Goal: Use online tool/utility: Utilize a website feature to perform a specific function

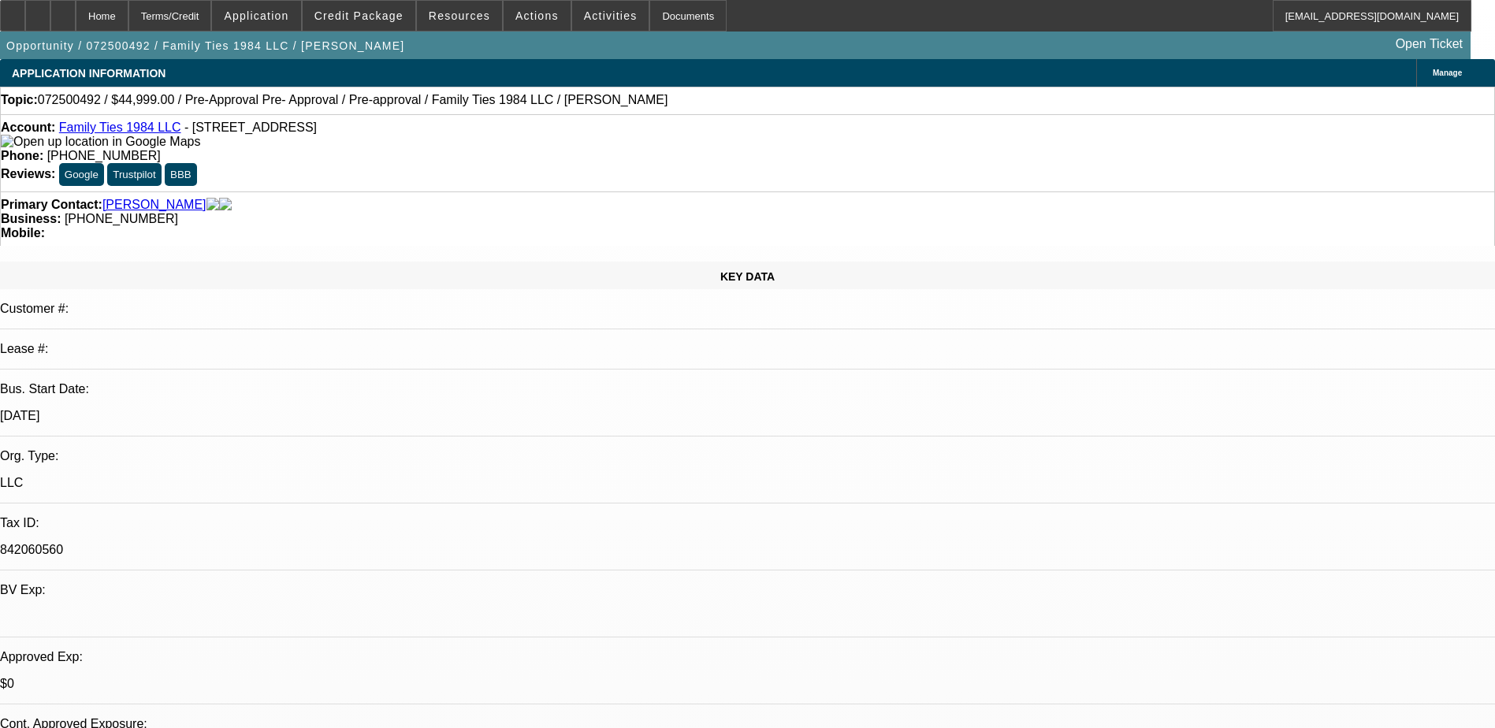
select select "0"
select select "2"
select select "0.1"
select select "4"
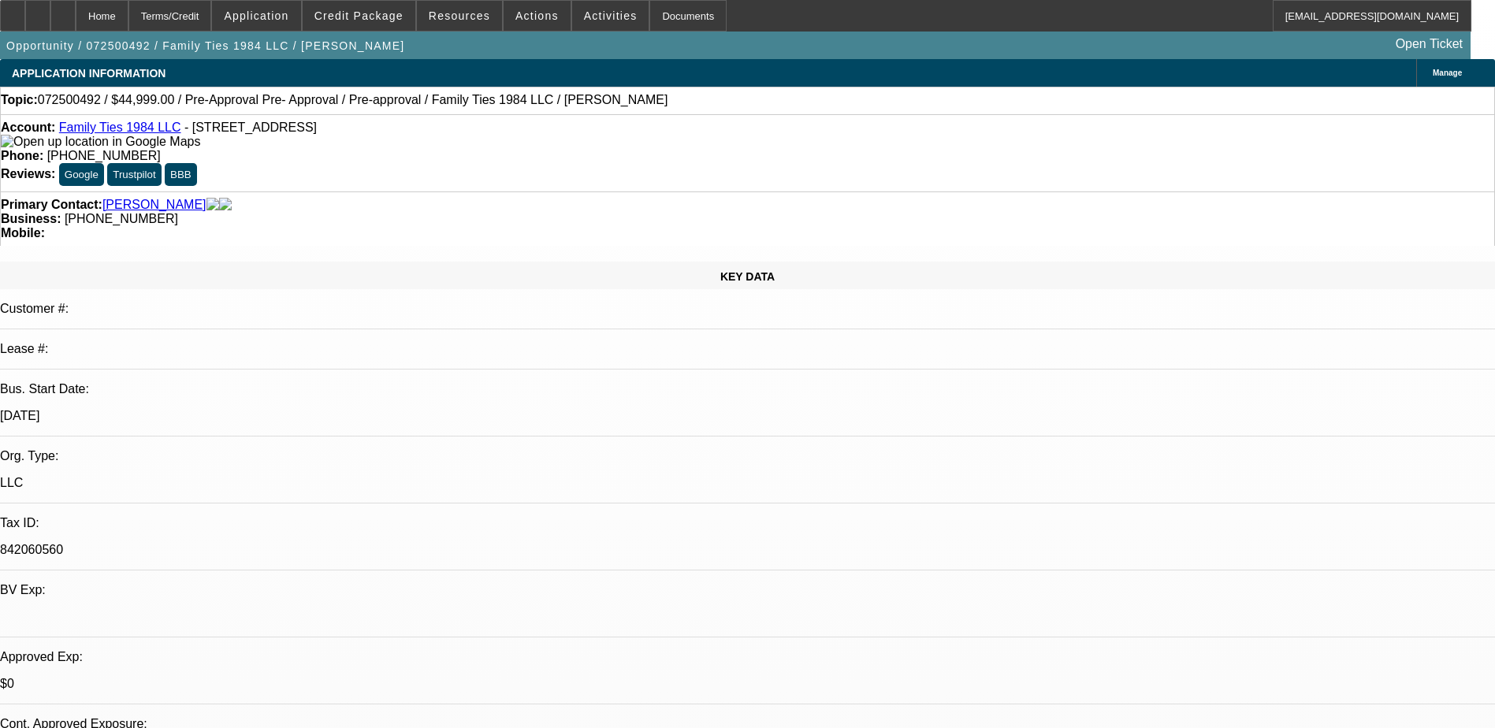
select select "0"
select select "0.1"
select select "4"
select select "0.2"
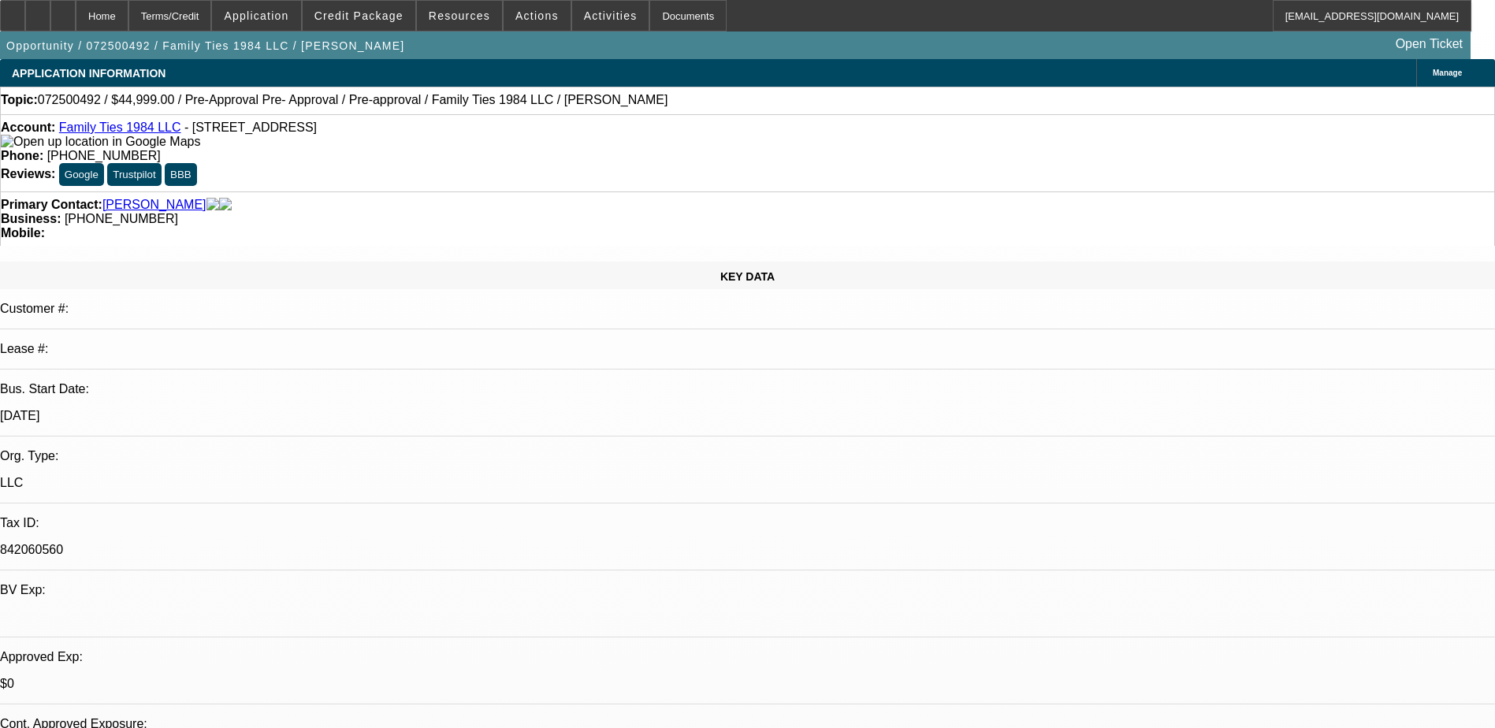
select select "2"
select select "0.1"
select select "4"
select select "0.1"
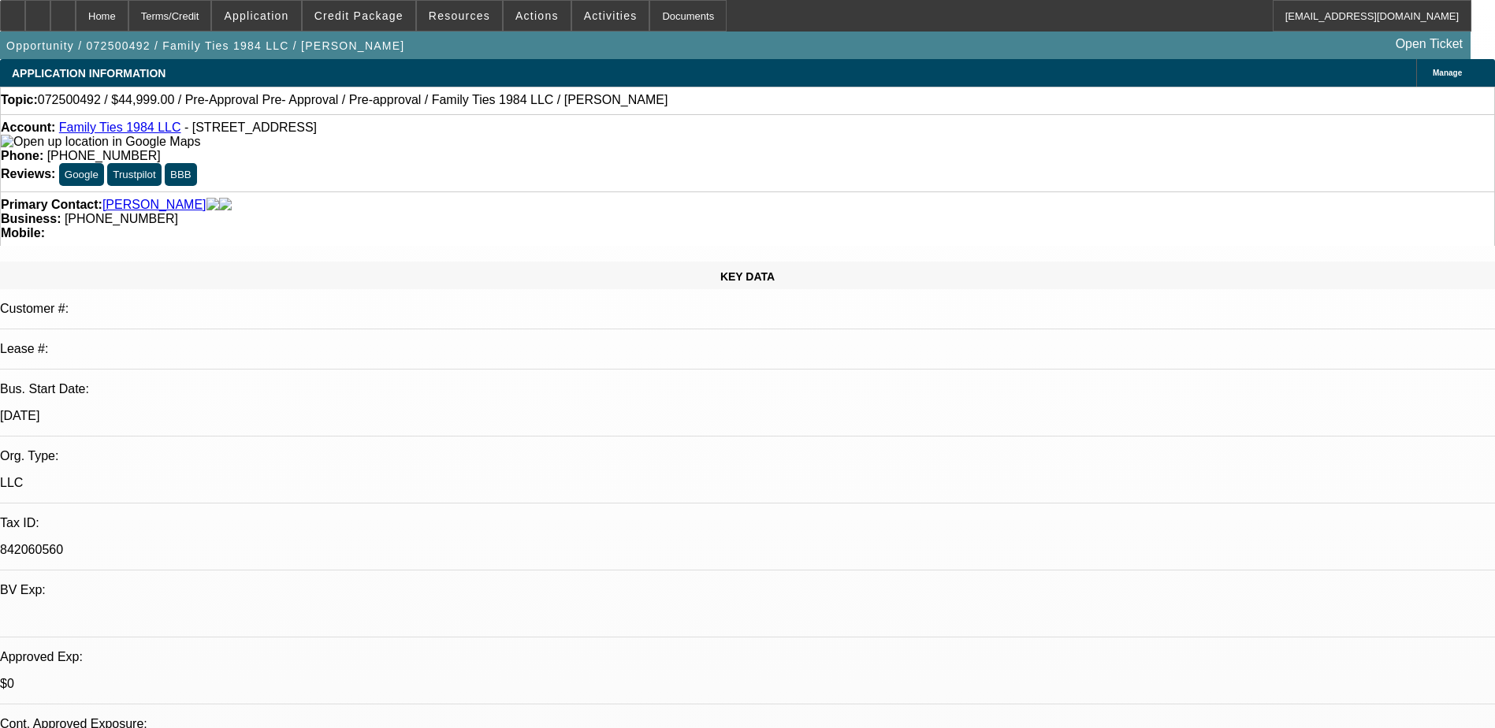
select select "2"
select select "0.1"
select select "4"
